Goal: Transaction & Acquisition: Download file/media

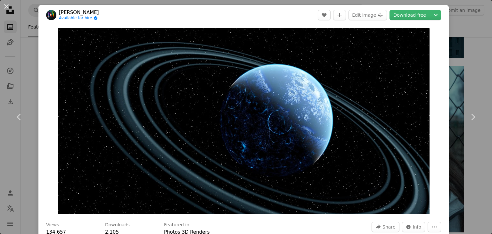
scroll to position [2068, 0]
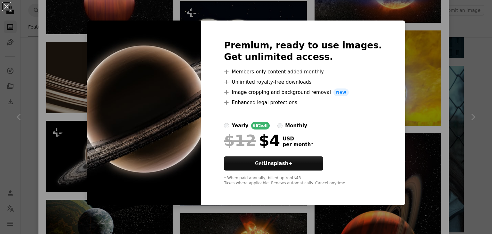
click at [458, 103] on div "An X shape Premium, ready to use images. Get unlimited access. A plus sign Memb…" at bounding box center [246, 117] width 492 height 234
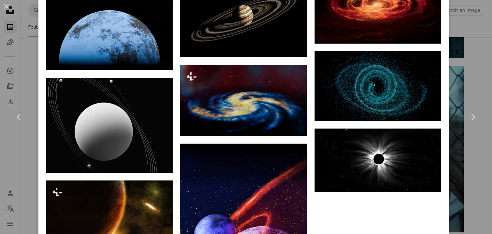
scroll to position [3840, 0]
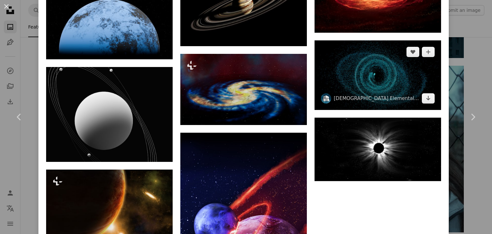
click at [360, 45] on img at bounding box center [378, 75] width 127 height 70
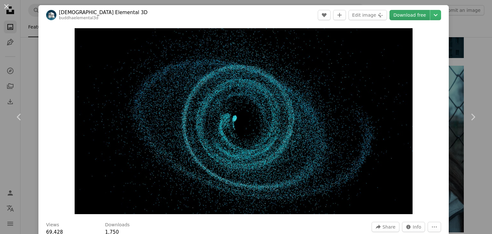
click at [408, 17] on link "Download free" at bounding box center [410, 15] width 40 height 10
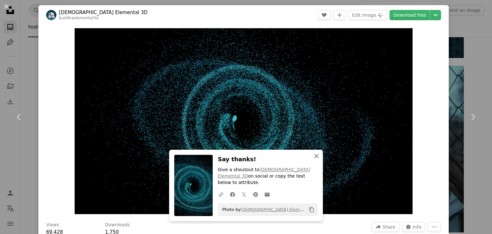
click at [314, 158] on icon "button" at bounding box center [316, 156] width 4 height 4
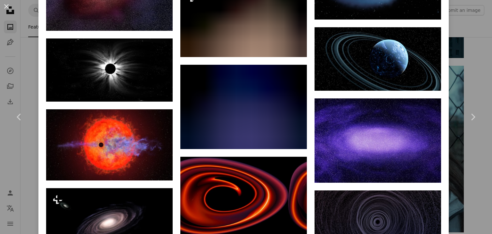
scroll to position [1067, 0]
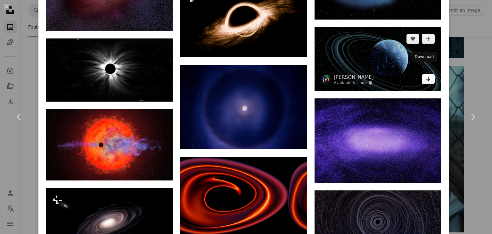
click at [426, 75] on icon "Arrow pointing down" at bounding box center [428, 79] width 5 height 8
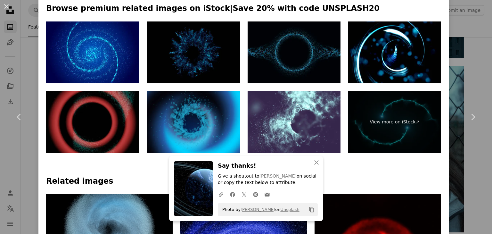
scroll to position [0, 0]
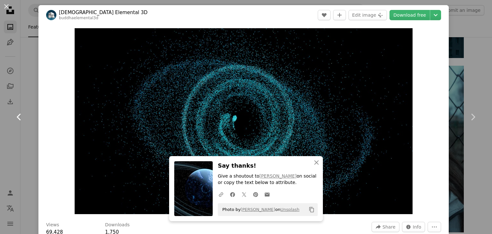
click at [19, 112] on icon "Chevron left" at bounding box center [19, 117] width 10 height 10
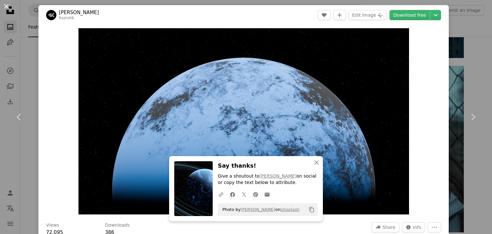
click at [5, 4] on button "An X shape" at bounding box center [7, 7] width 8 height 8
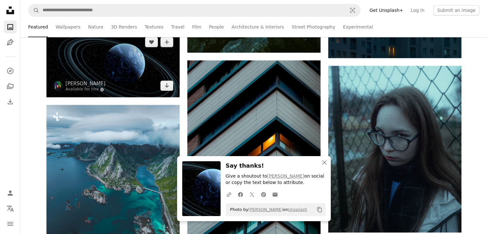
click at [85, 68] on img at bounding box center [112, 63] width 133 height 67
